Goal: Task Accomplishment & Management: Complete application form

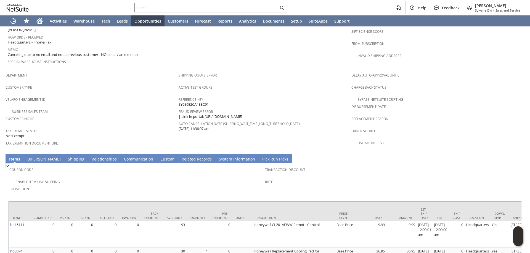
scroll to position [303, 0]
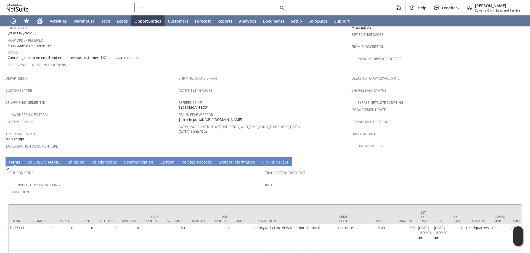
click at [34, 160] on link "B [PERSON_NAME]" at bounding box center [44, 163] width 36 height 6
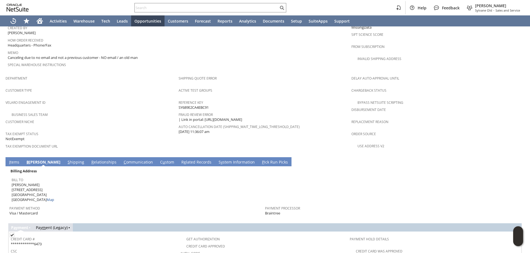
click at [66, 160] on link "S hipping" at bounding box center [75, 163] width 19 height 6
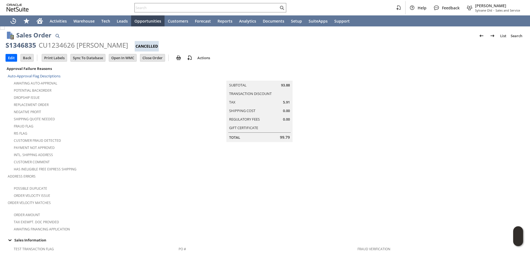
scroll to position [0, 0]
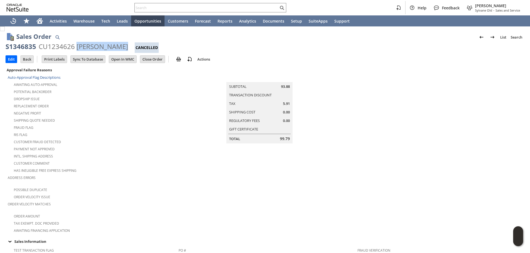
drag, startPoint x: 76, startPoint y: 46, endPoint x: 121, endPoint y: 43, distance: 45.6
click at [121, 43] on div "CU1234626 [PERSON_NAME]" at bounding box center [83, 46] width 89 height 9
copy div "Wilburn Dodge"
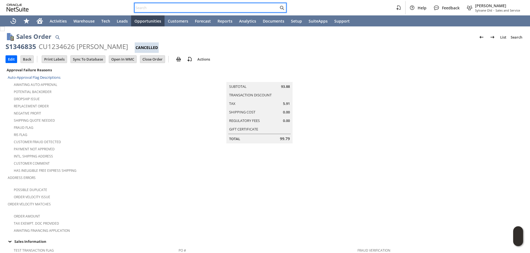
click at [149, 7] on input "text" at bounding box center [207, 7] width 144 height 7
paste input "Wilburn Dodge"
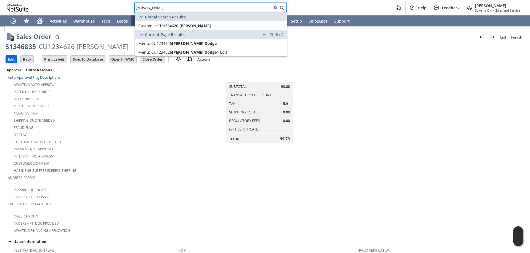
click at [150, 155] on div "Intl. Shipping Address" at bounding box center [93, 156] width 171 height 7
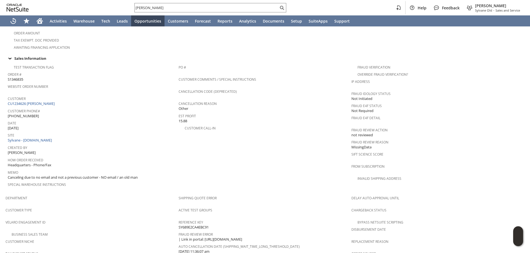
scroll to position [193, 0]
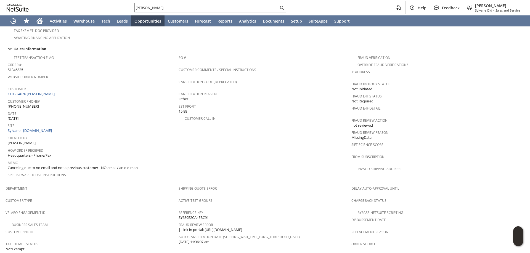
click at [125, 209] on div "Velaro Engagement ID" at bounding box center [91, 215] width 170 height 12
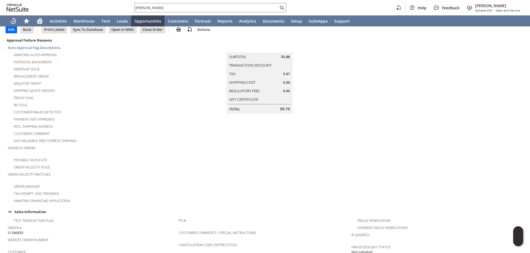
scroll to position [28, 0]
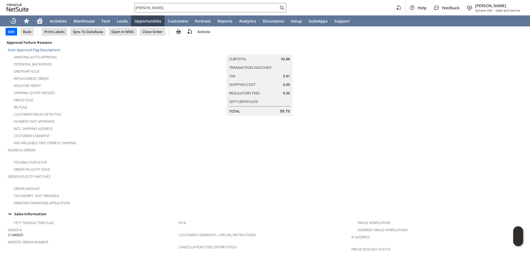
drag, startPoint x: 187, startPoint y: 6, endPoint x: 96, endPoint y: 2, distance: 90.8
click at [96, 2] on div "Wilburn Dodge Help Feedback Mark Neri Sylvane Old - Sales and Service" at bounding box center [265, 7] width 530 height 15
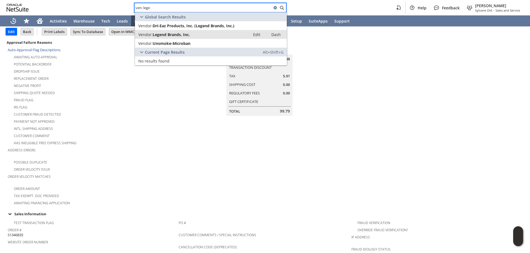
type input "ven: lege"
click at [172, 34] on span "Legend Brands, Inc." at bounding box center [171, 34] width 37 height 5
click at [177, 27] on span "Dri-Eaz Products, Inc. (Legend Brands, Inc.)" at bounding box center [194, 25] width 82 height 5
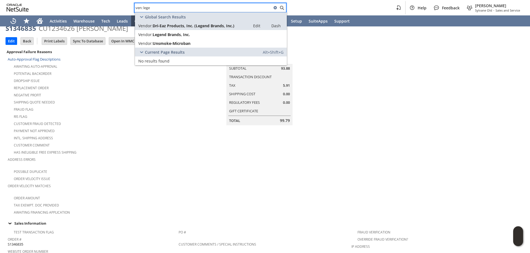
scroll to position [0, 0]
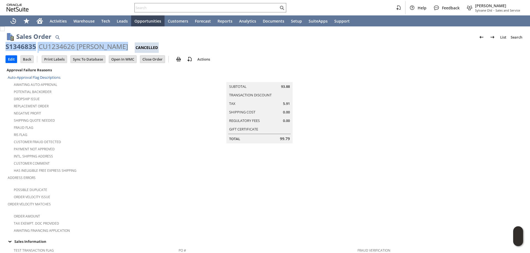
drag, startPoint x: 122, startPoint y: 47, endPoint x: 7, endPoint y: 49, distance: 115.0
click at [7, 49] on div "S1346835 CU1234626 [PERSON_NAME] Cancelled" at bounding box center [265, 47] width 518 height 11
copy div "S1346835 CU1234626 [PERSON_NAME]"
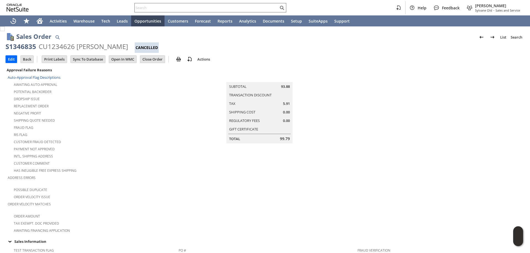
click at [237, 7] on input "text" at bounding box center [207, 7] width 144 height 7
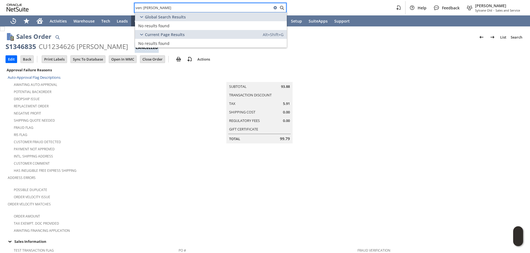
drag, startPoint x: 170, startPoint y: 10, endPoint x: 121, endPoint y: 3, distance: 49.0
click at [121, 3] on div "ven: drieaz Help Feedback [PERSON_NAME] [PERSON_NAME] - Sales and Service" at bounding box center [265, 7] width 530 height 15
paste input "111995"
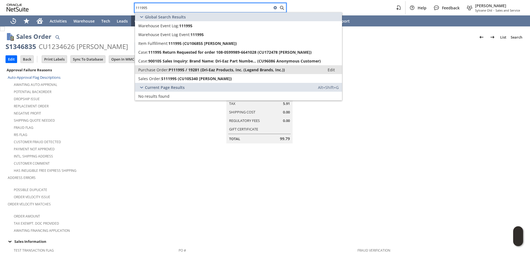
type input "111995"
click at [198, 71] on span "P111995 / 19281 (Dri-Eaz Products, Inc. (Legend Brands, Inc.))" at bounding box center [227, 69] width 116 height 5
